Goal: Use online tool/utility: Utilize a website feature to perform a specific function

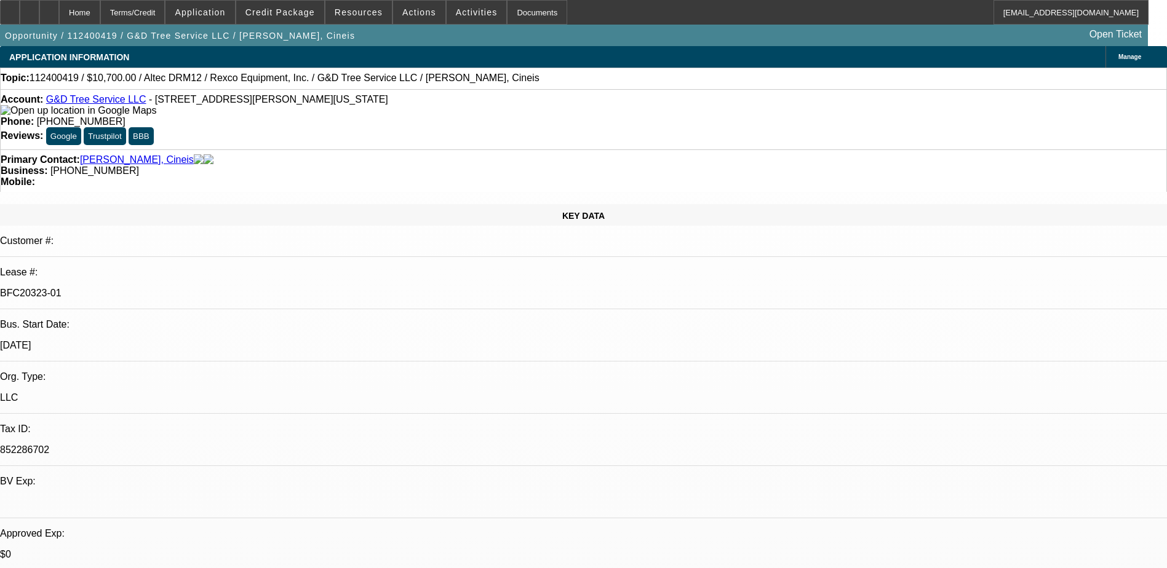
select select "0"
select select "6"
select select "0"
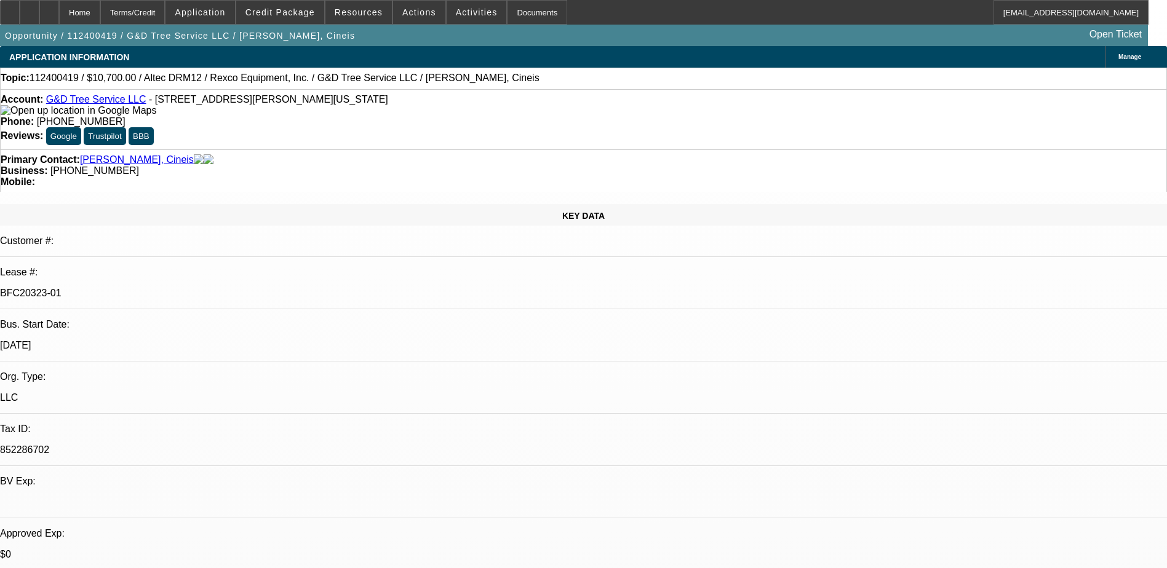
select select "0"
select select "6"
select select "0"
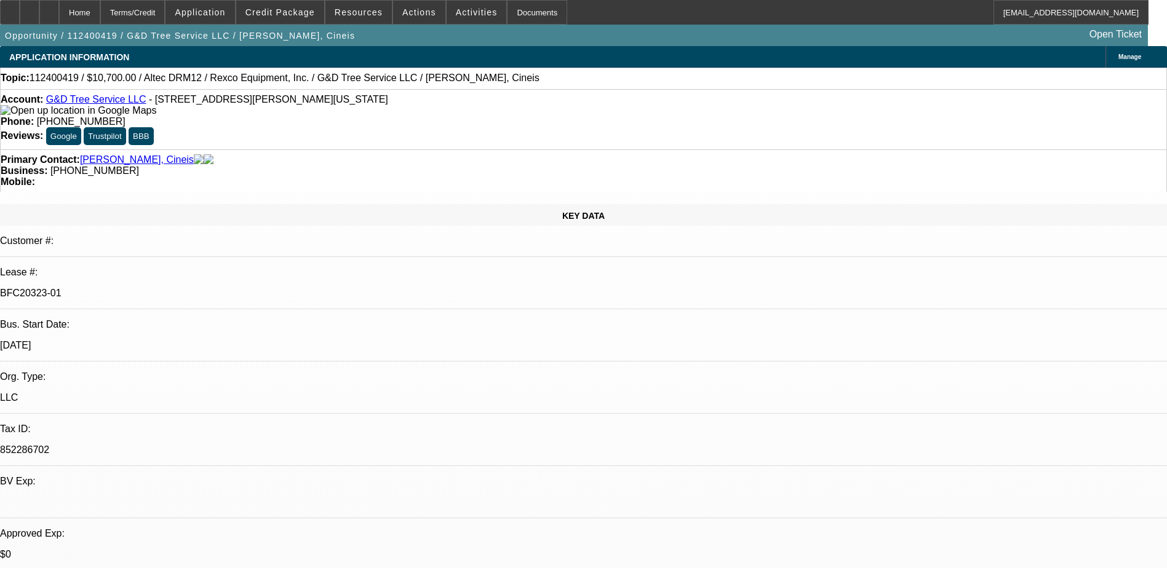
select select "0"
select select "6"
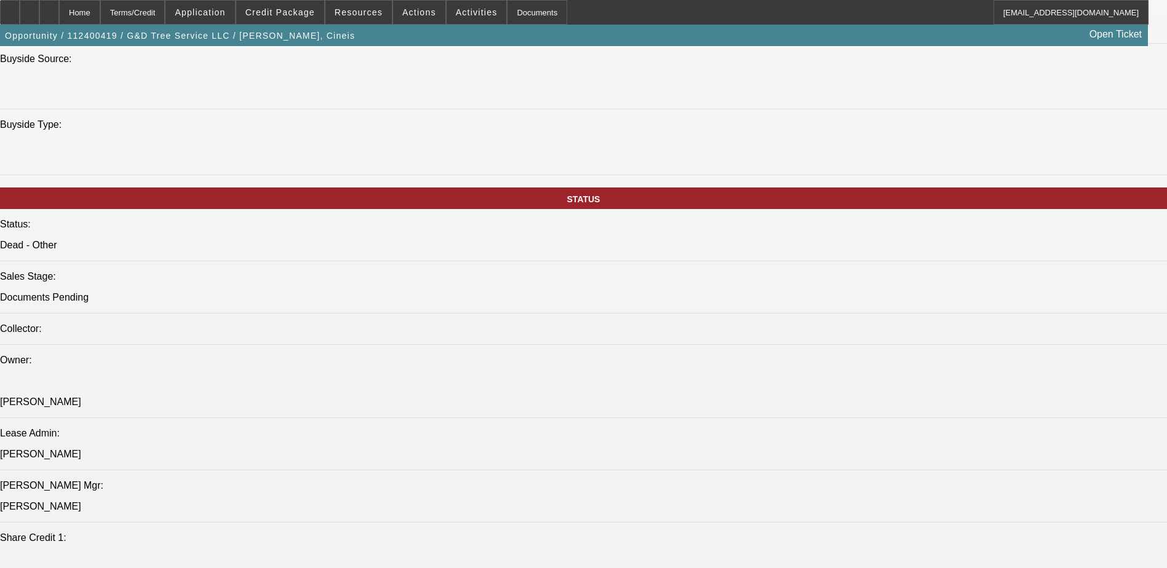
scroll to position [1291, 0]
